Goal: Check status: Check status

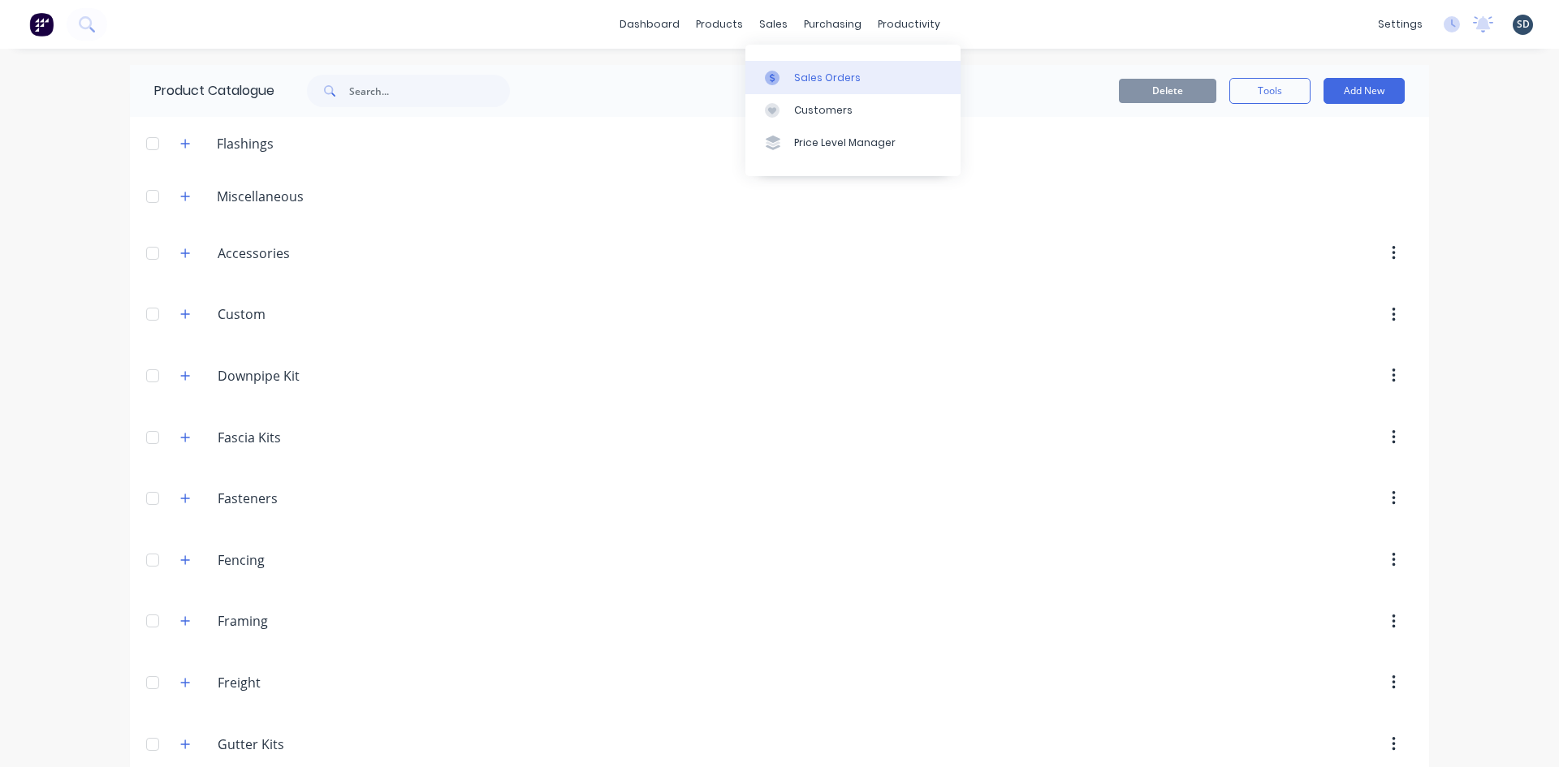
click at [803, 81] on div "Sales Orders" at bounding box center [827, 78] width 67 height 15
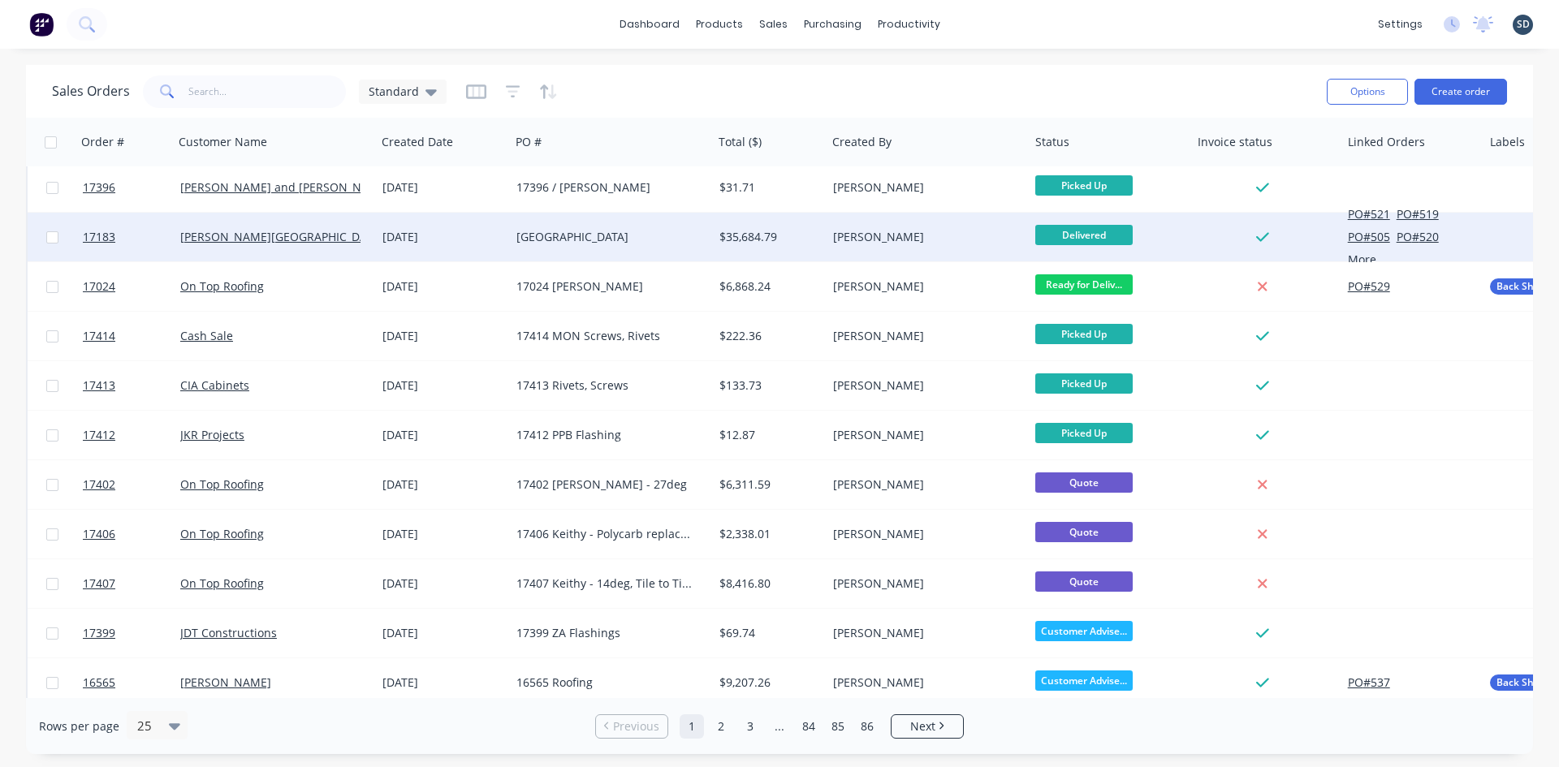
scroll to position [714, 0]
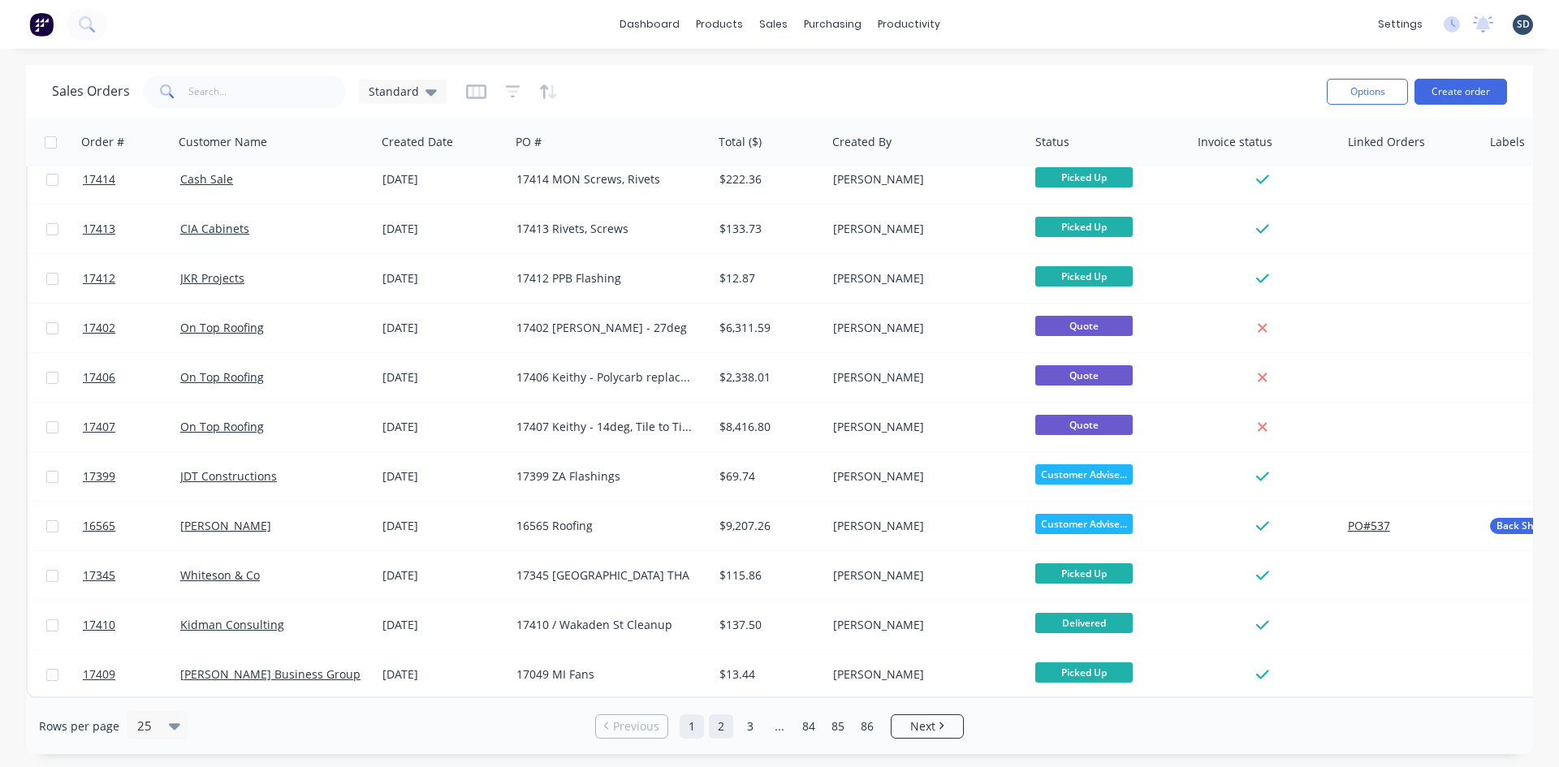
click at [720, 731] on link "2" at bounding box center [721, 726] width 24 height 24
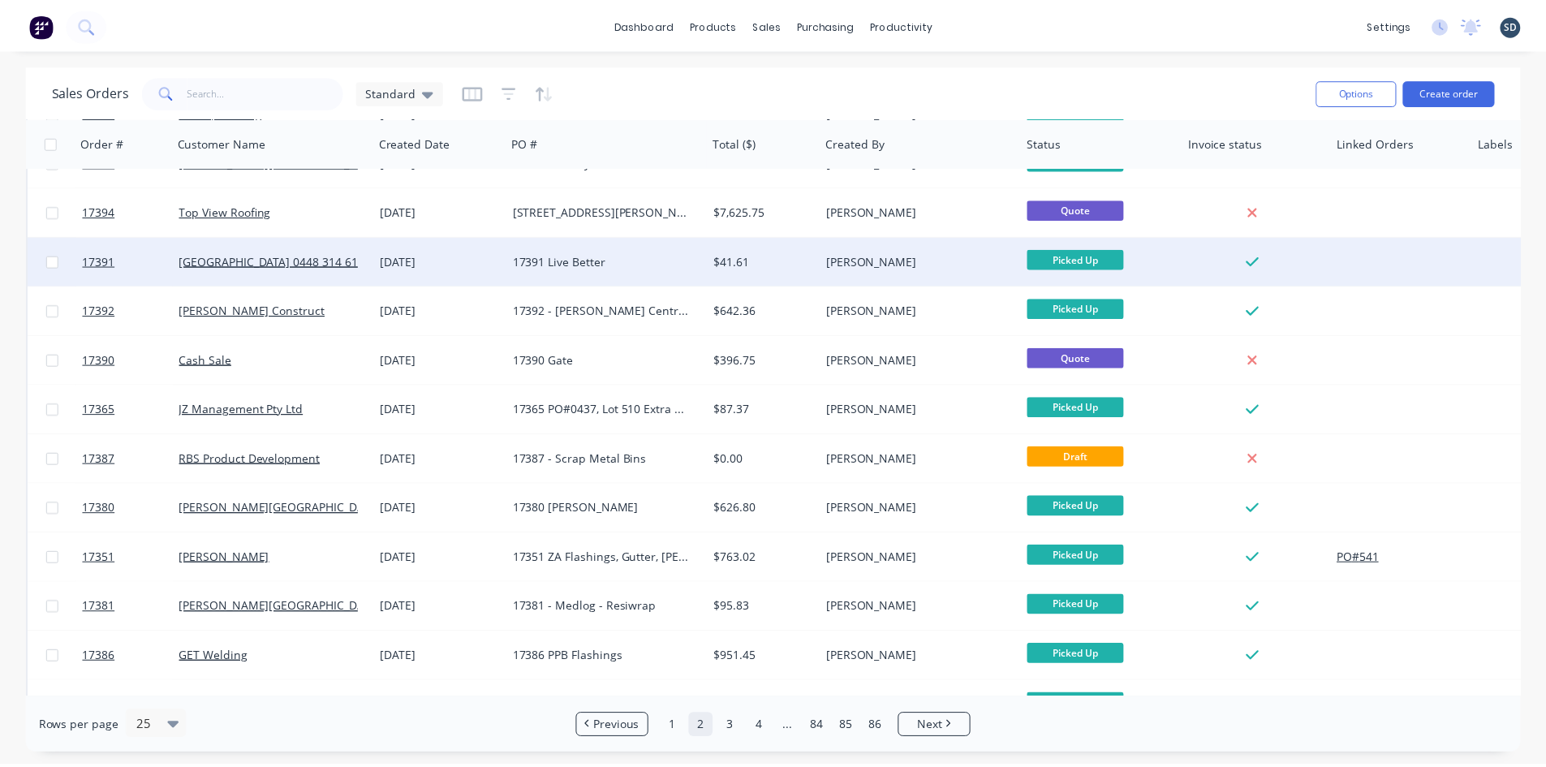
scroll to position [649, 0]
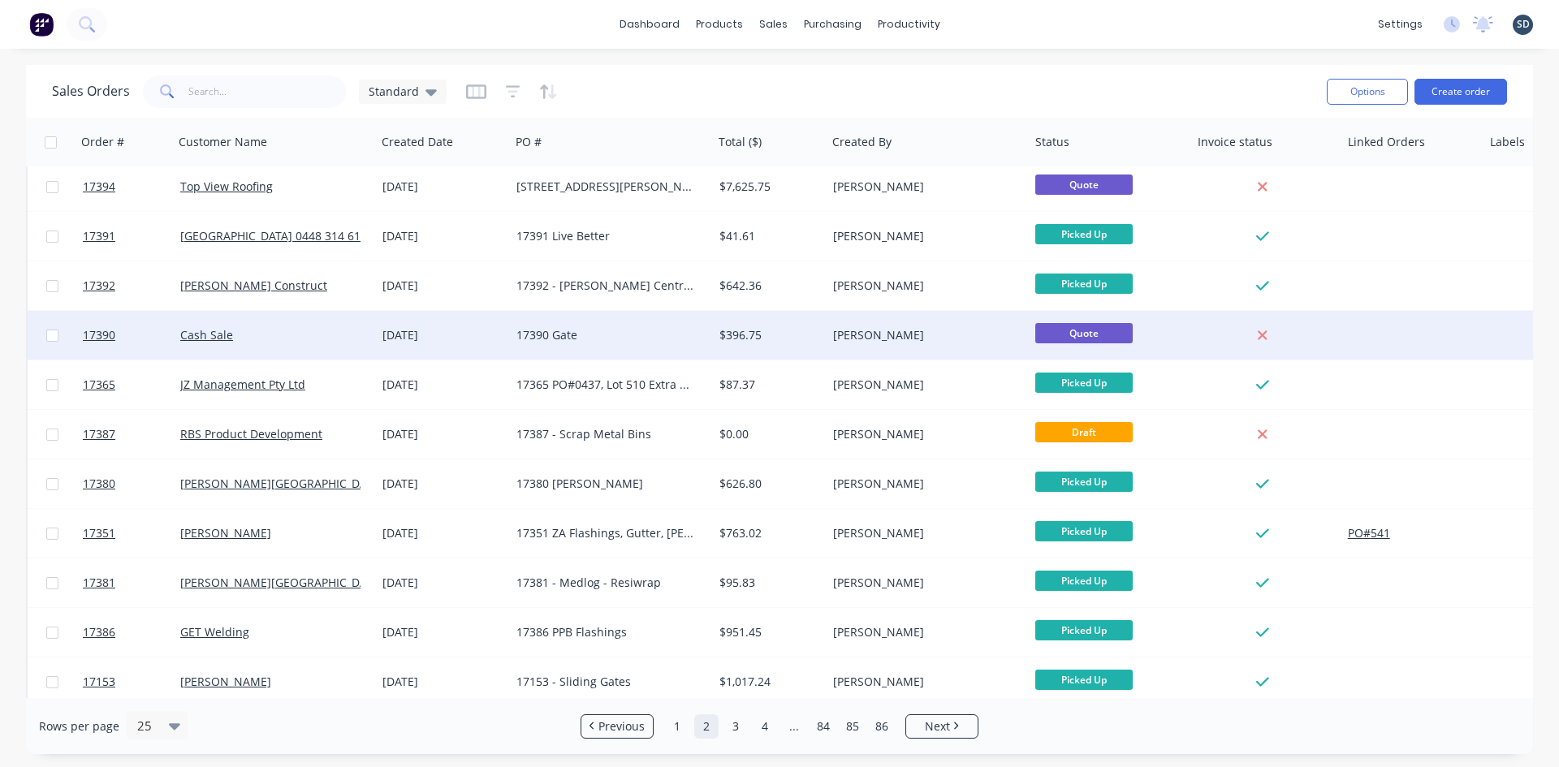
click at [626, 329] on div "17390 Gate" at bounding box center [606, 335] width 180 height 16
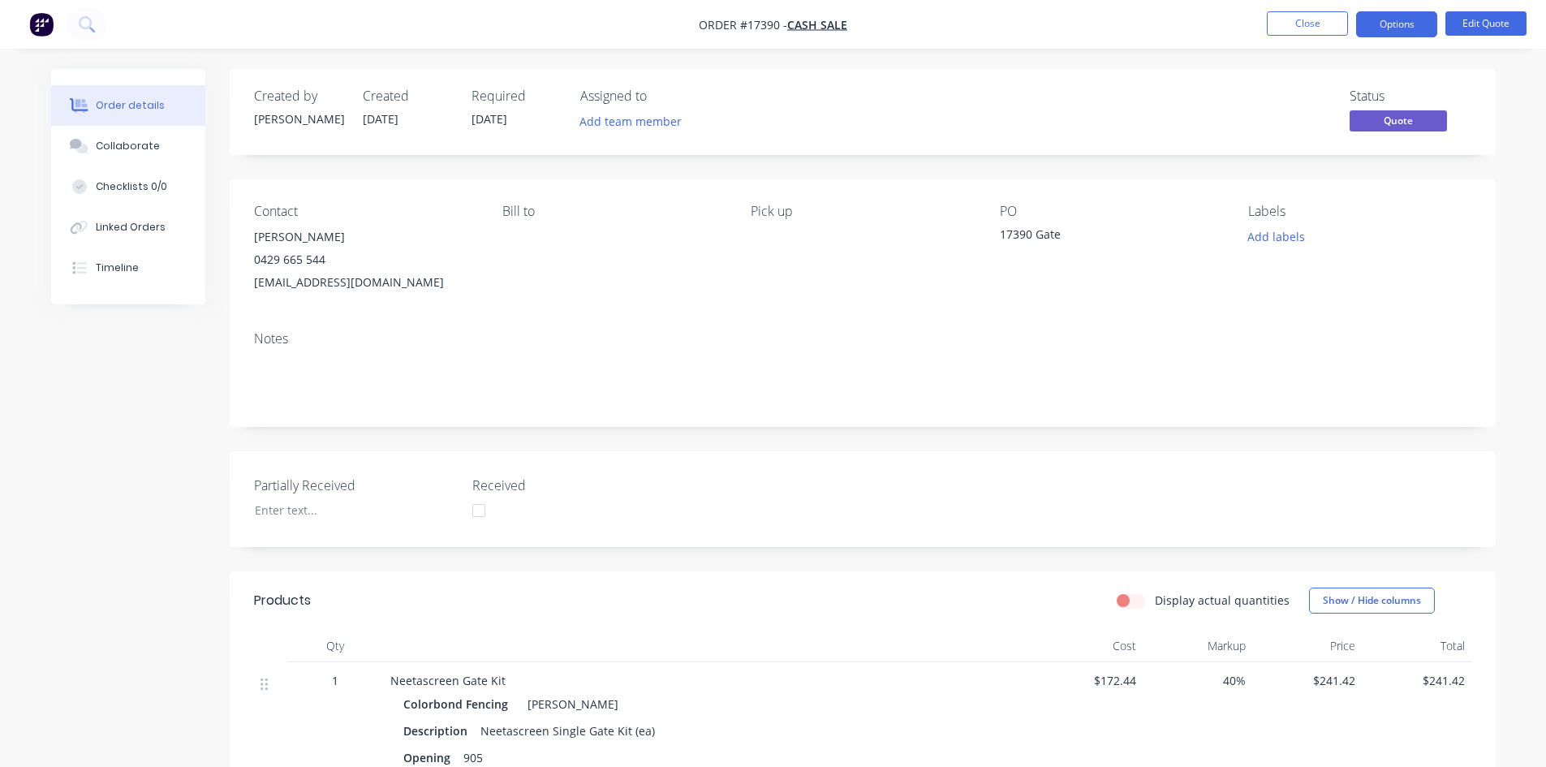
click at [692, 168] on div "Created by [PERSON_NAME] Created [DATE] Required [DATE] Assigned to Add team me…" at bounding box center [863, 673] width 1266 height 1208
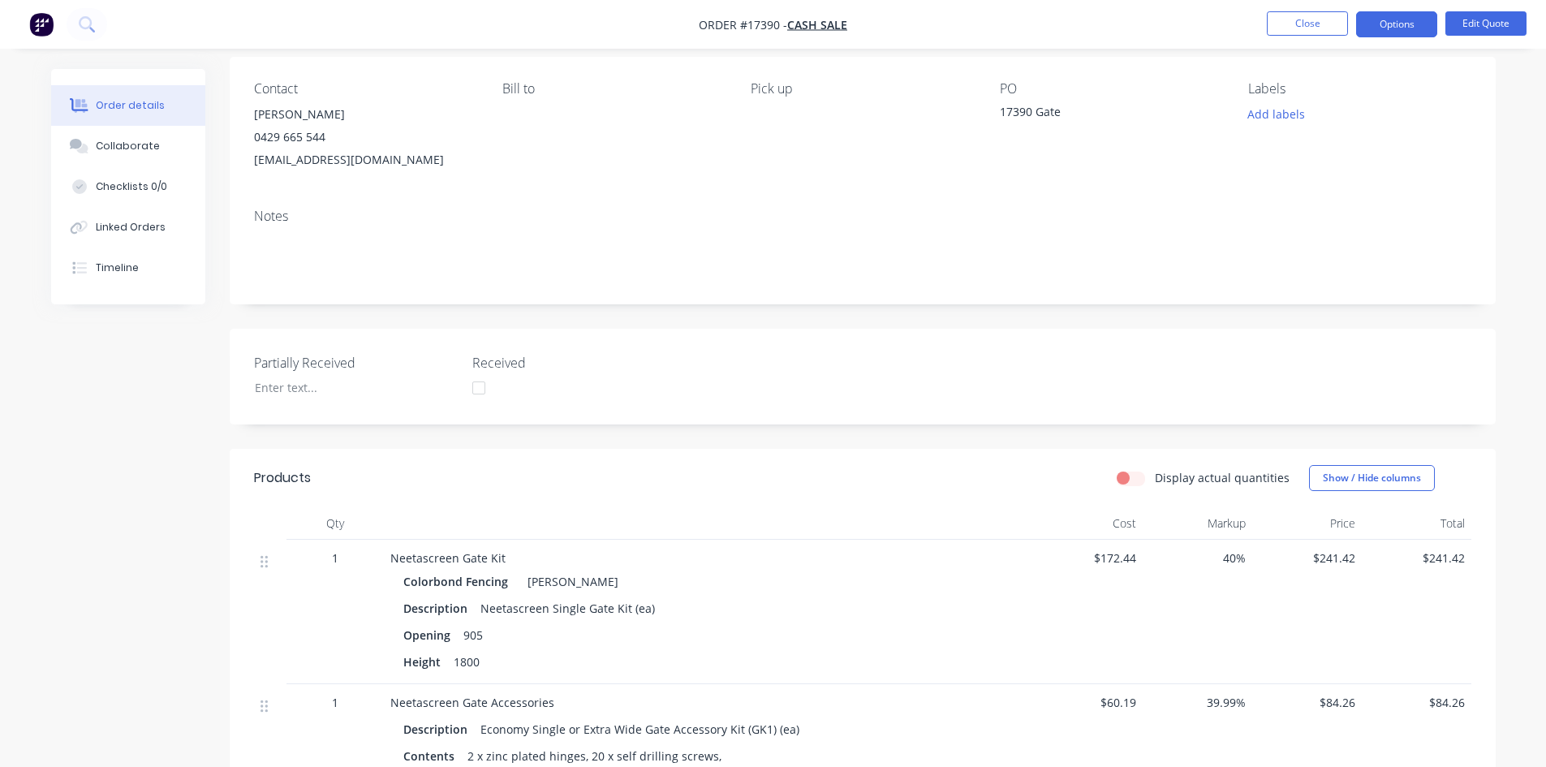
scroll to position [47, 0]
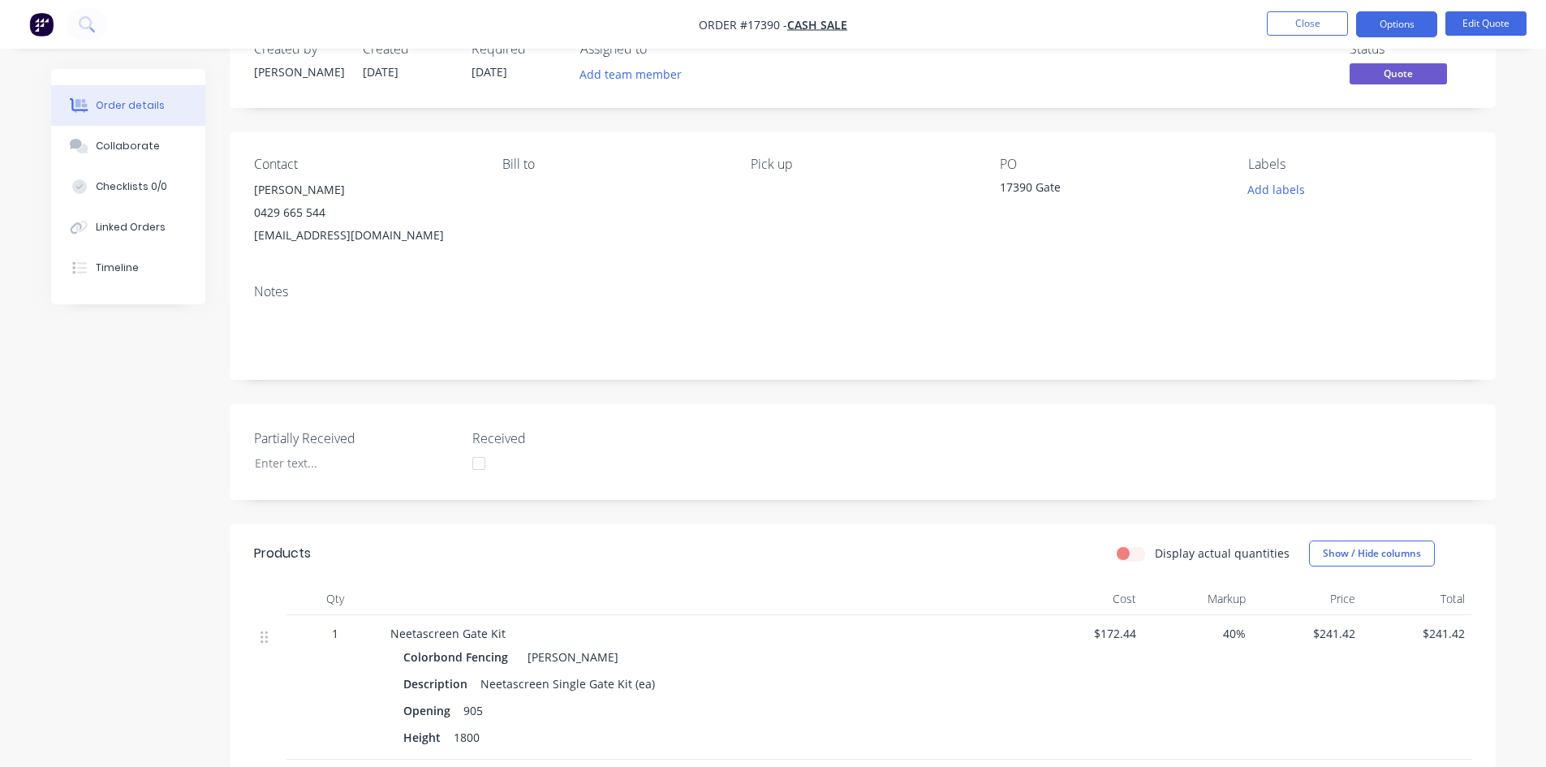
click at [710, 394] on div "Created by [PERSON_NAME] Created [DATE] Required [DATE] Assigned to Add team me…" at bounding box center [863, 626] width 1266 height 1208
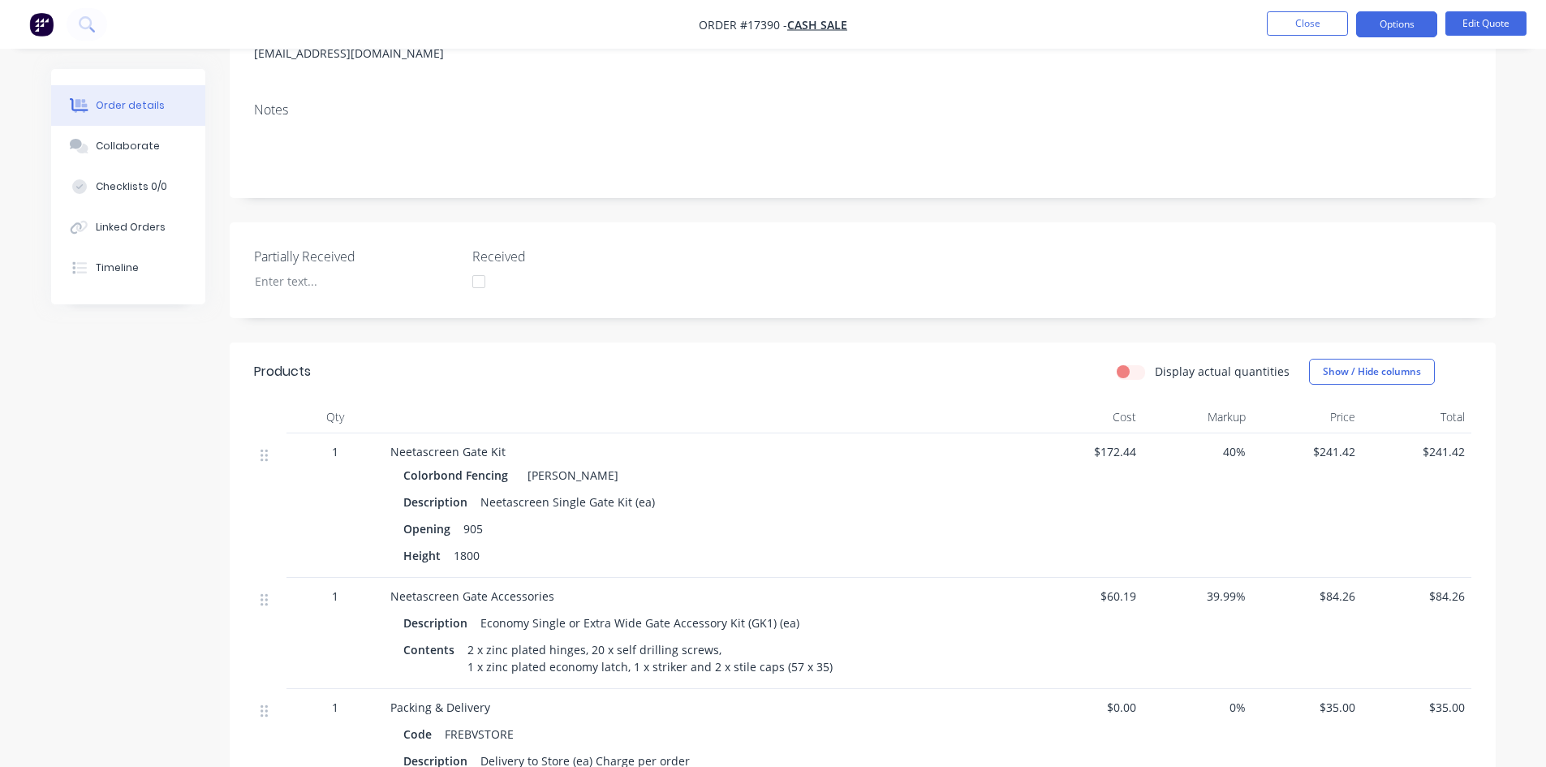
scroll to position [0, 0]
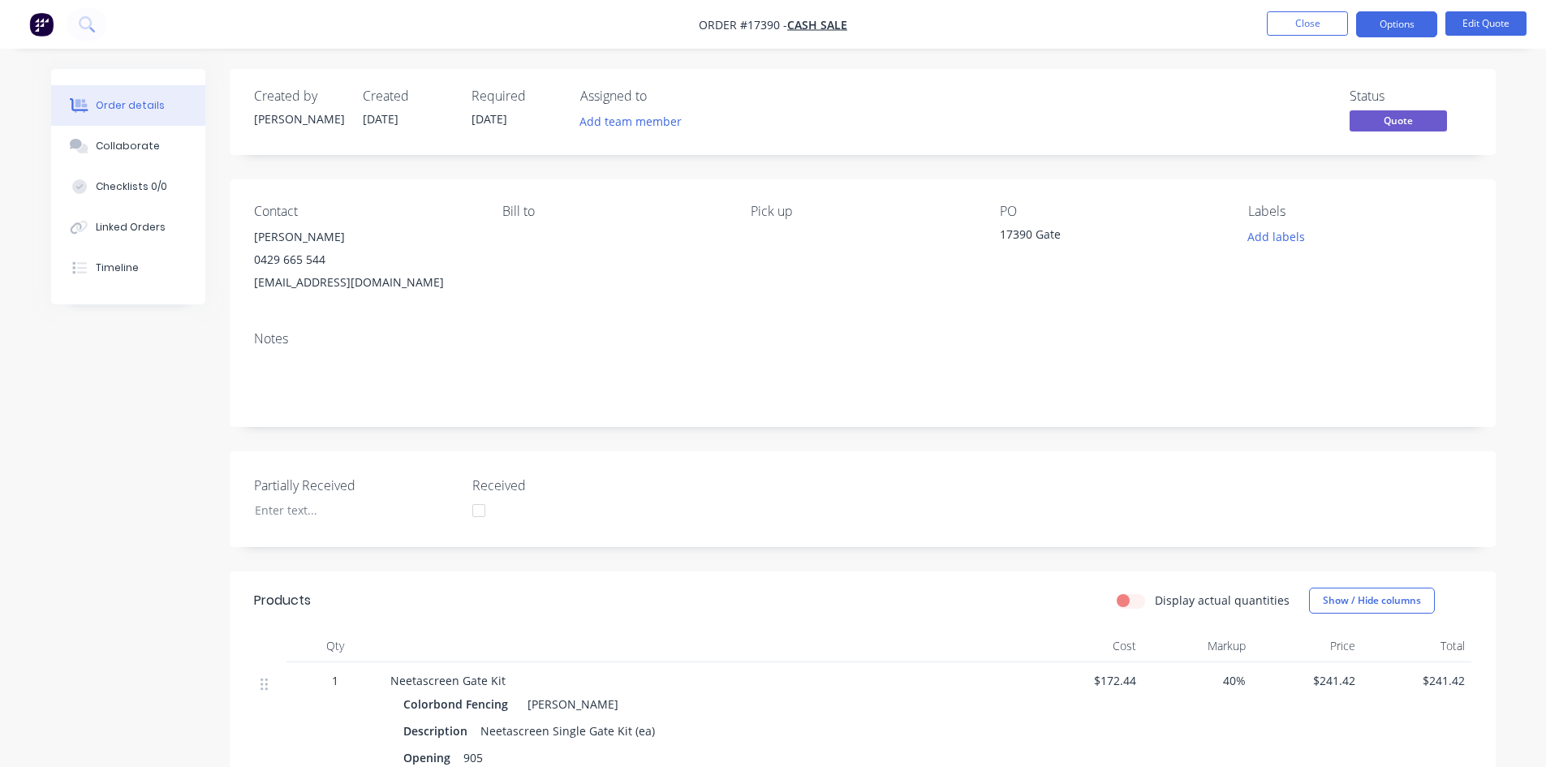
click at [1107, 162] on div "Created by [PERSON_NAME] Created [DATE] Required [DATE] Assigned to Add team me…" at bounding box center [863, 673] width 1266 height 1208
click at [1110, 170] on div "Created by [PERSON_NAME] Created [DATE] Required [DATE] Assigned to Add team me…" at bounding box center [863, 673] width 1266 height 1208
